Goal: Information Seeking & Learning: Understand process/instructions

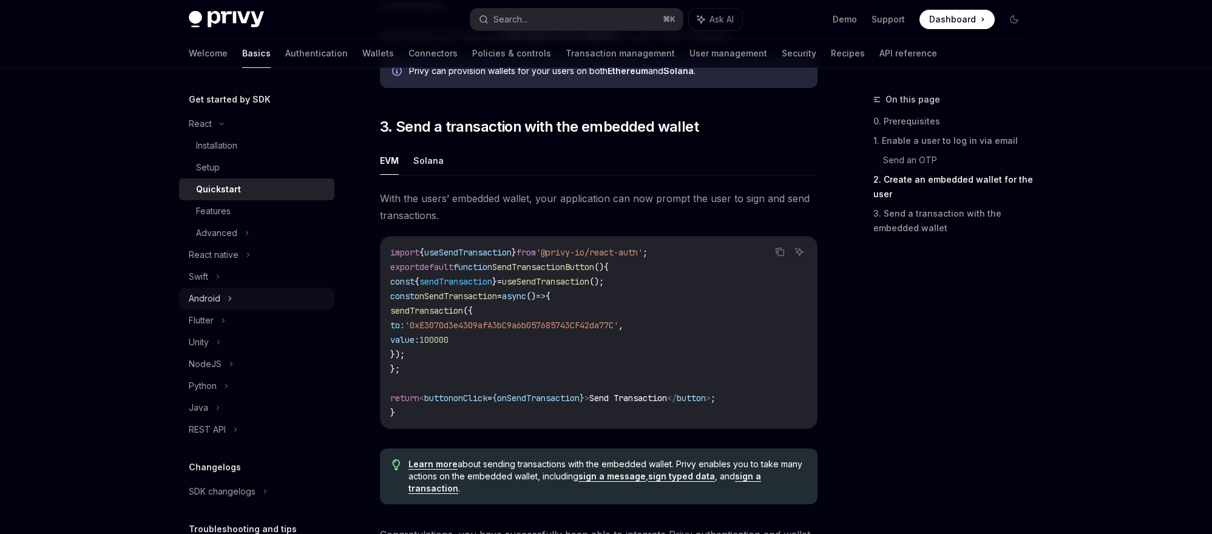
scroll to position [124, 0]
click at [242, 361] on div "NodeJS" at bounding box center [256, 362] width 155 height 22
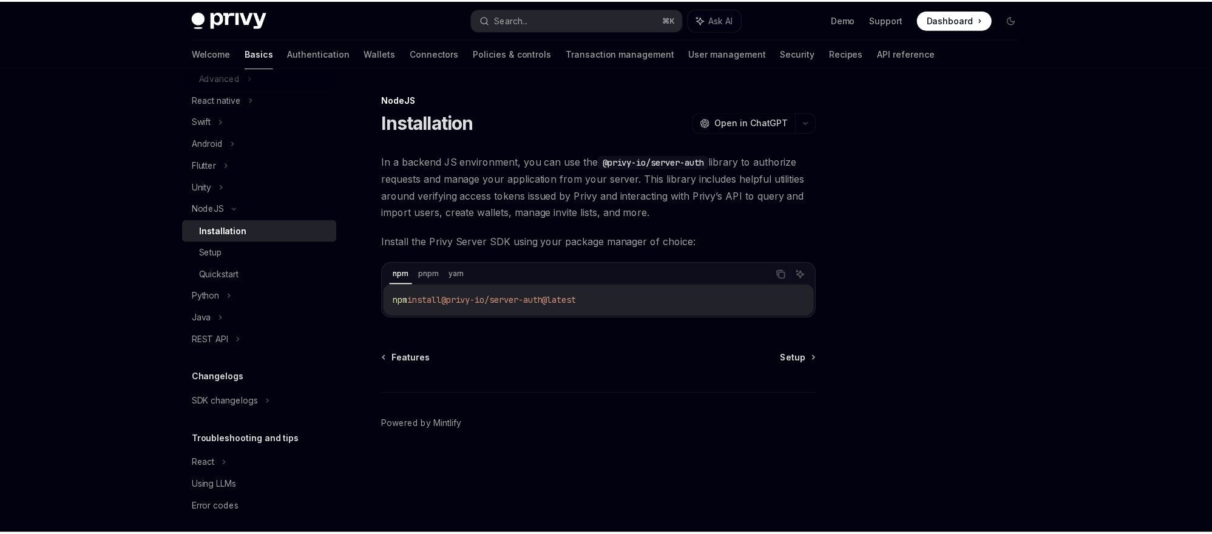
scroll to position [287, 0]
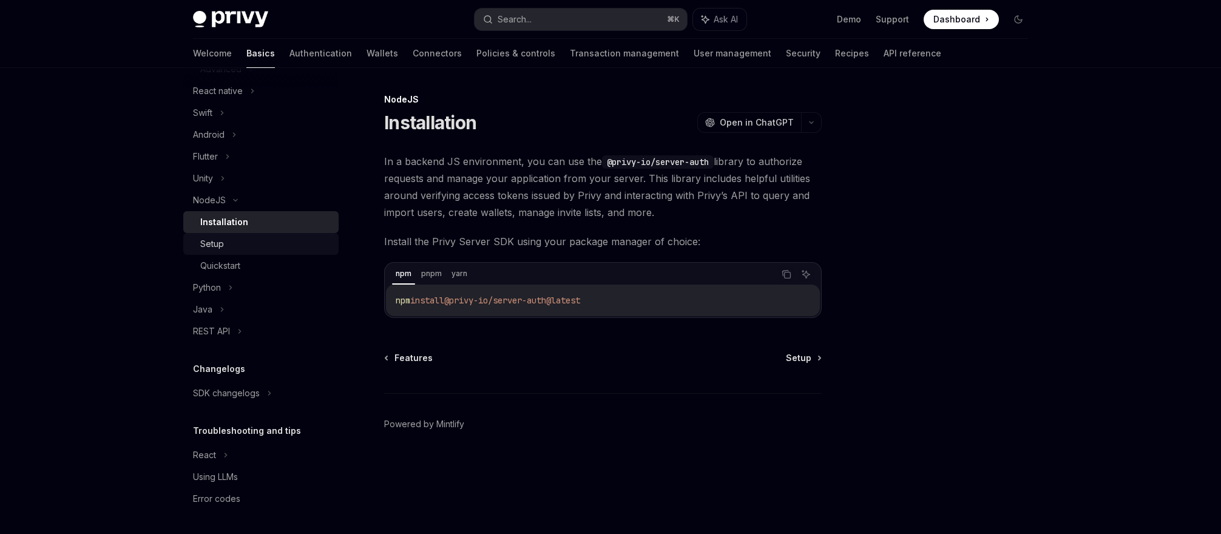
click at [237, 242] on div "Setup" at bounding box center [265, 244] width 131 height 15
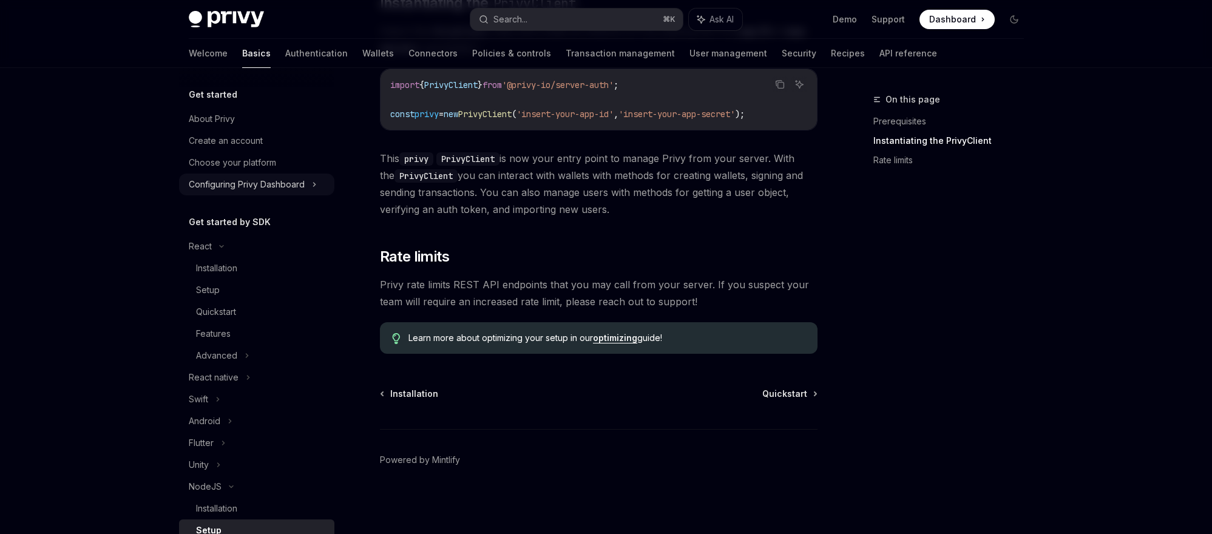
click at [267, 183] on div "Configuring Privy Dashboard" at bounding box center [247, 184] width 116 height 15
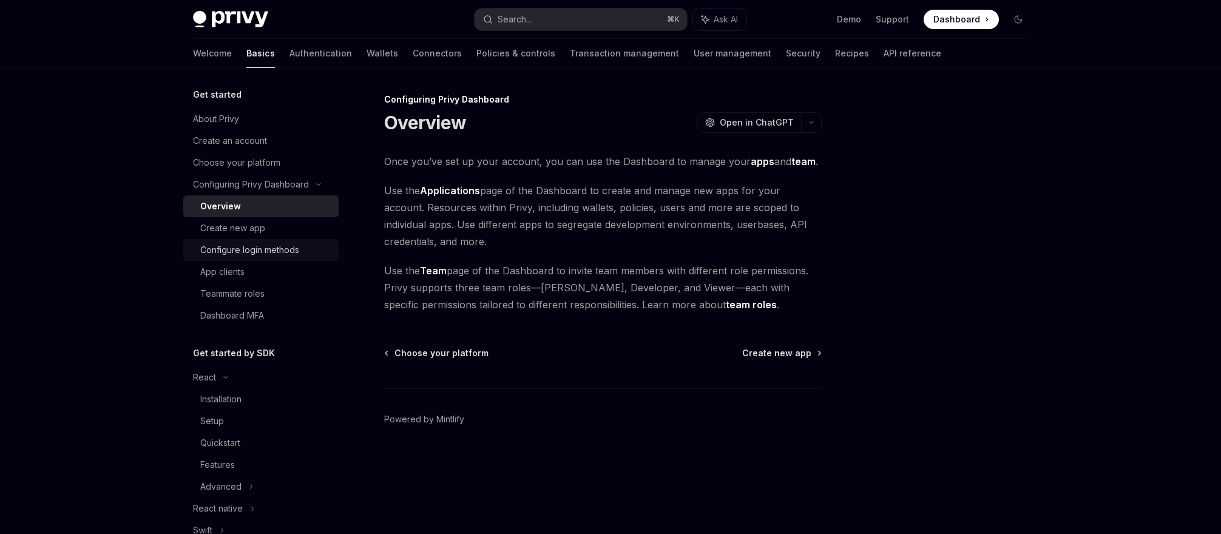
click at [259, 254] on div "Configure login methods" at bounding box center [249, 250] width 99 height 15
type textarea "*"
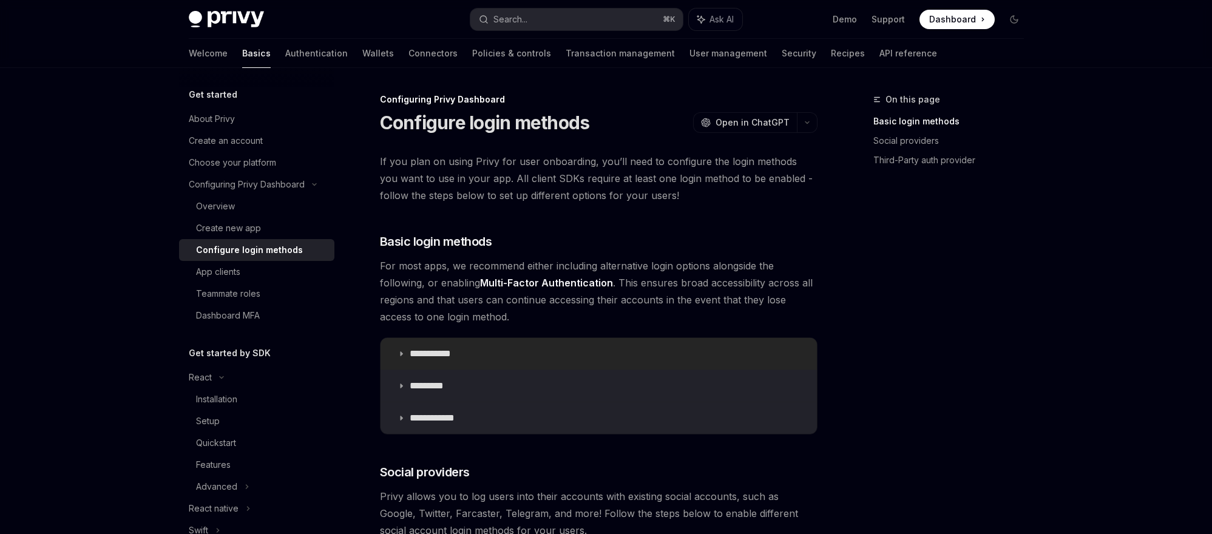
click at [416, 357] on p "**********" at bounding box center [435, 354] width 50 height 12
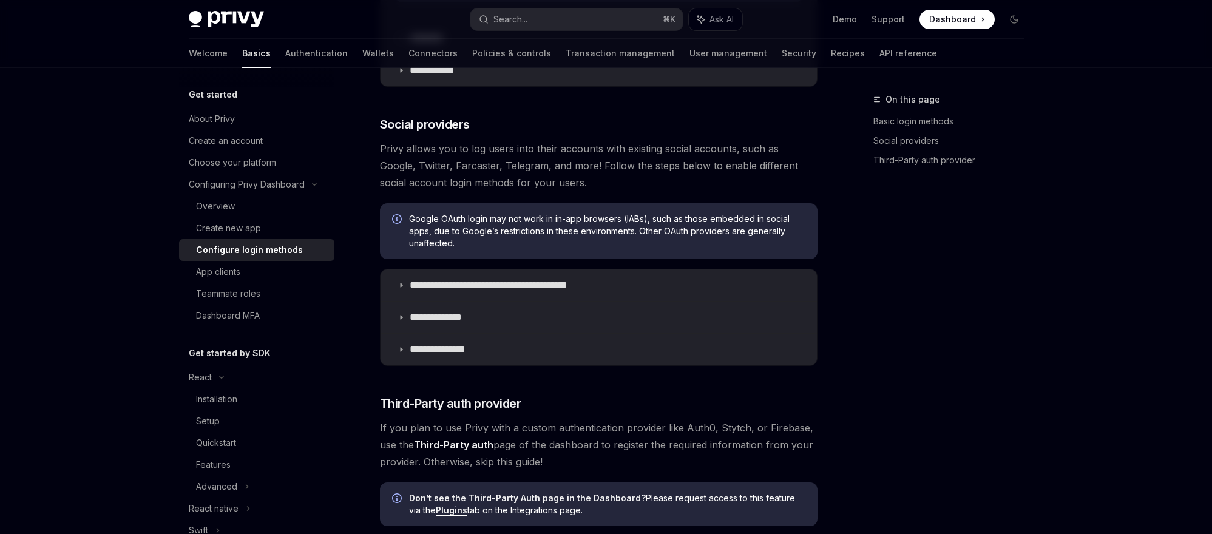
scroll to position [725, 0]
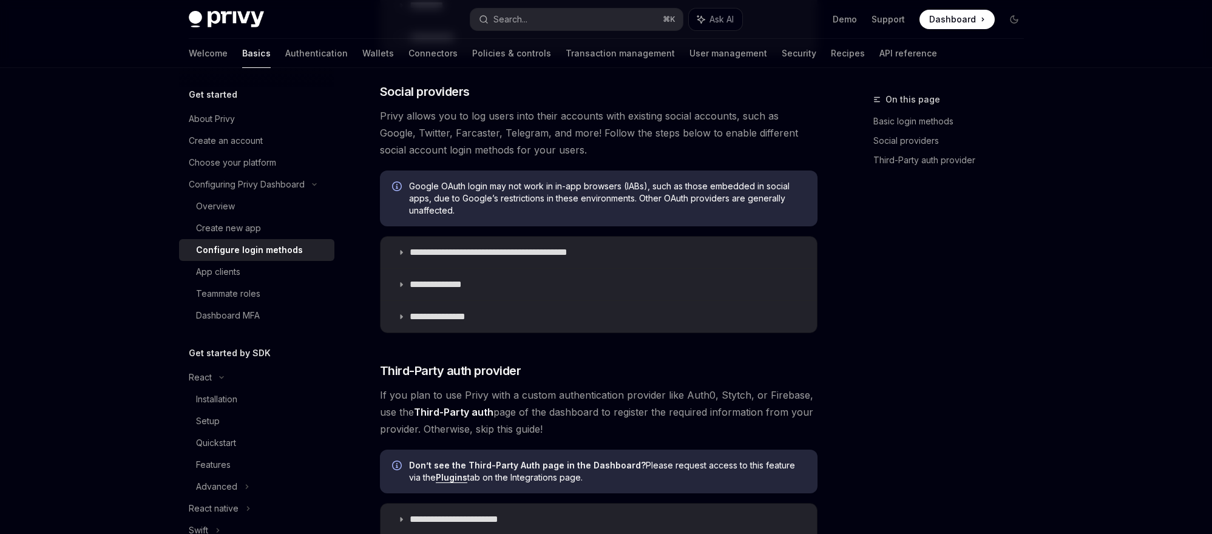
click at [960, 15] on span "Dashboard" at bounding box center [952, 19] width 47 height 12
